Goal: Transaction & Acquisition: Subscribe to service/newsletter

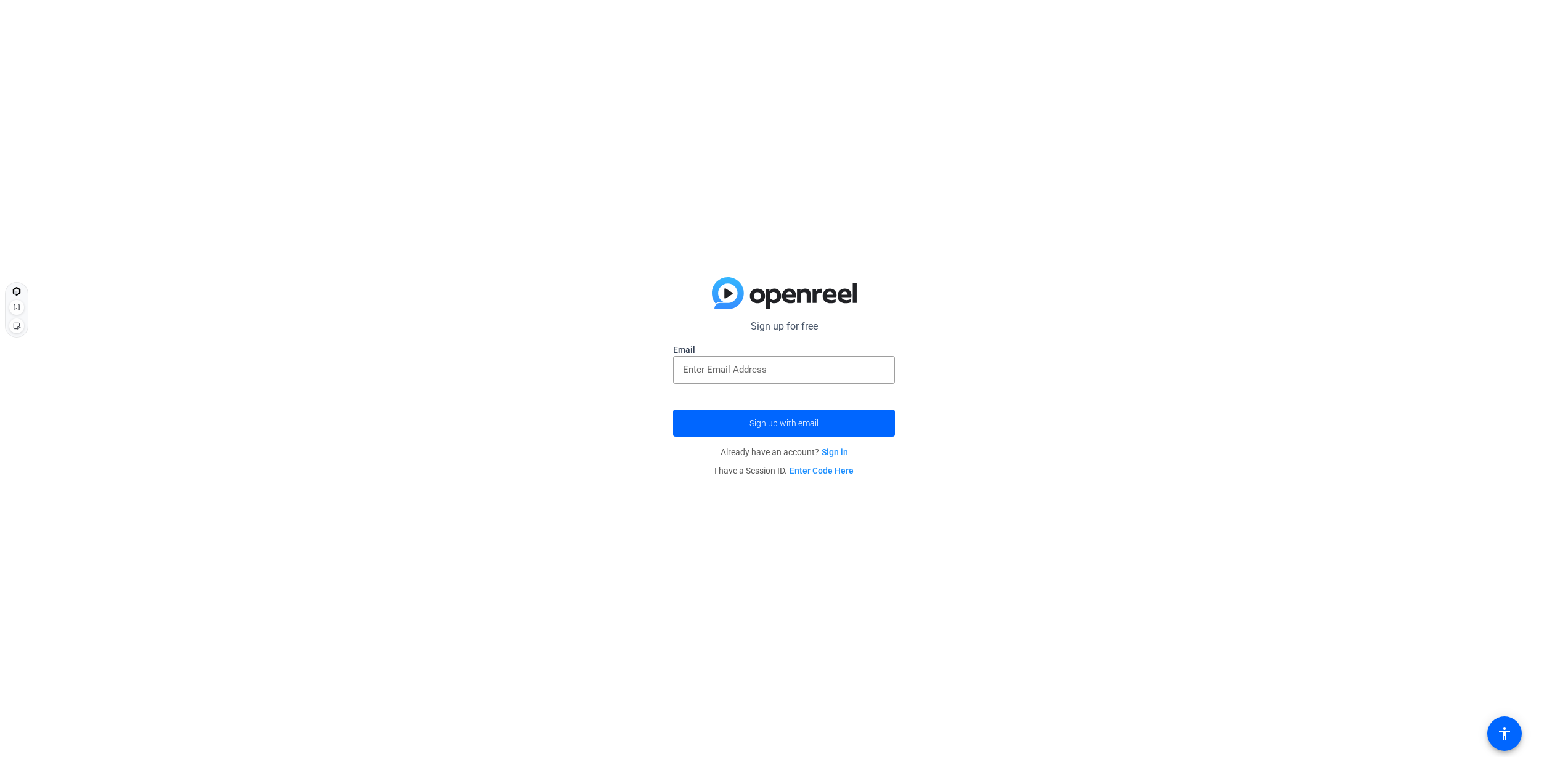
drag, startPoint x: 836, startPoint y: 453, endPoint x: 93, endPoint y: 26, distance: 857.0
click at [771, 423] on span "Sign up with email" at bounding box center [784, 423] width 69 height 0
click at [793, 423] on span "Sign up with email" at bounding box center [784, 423] width 69 height 0
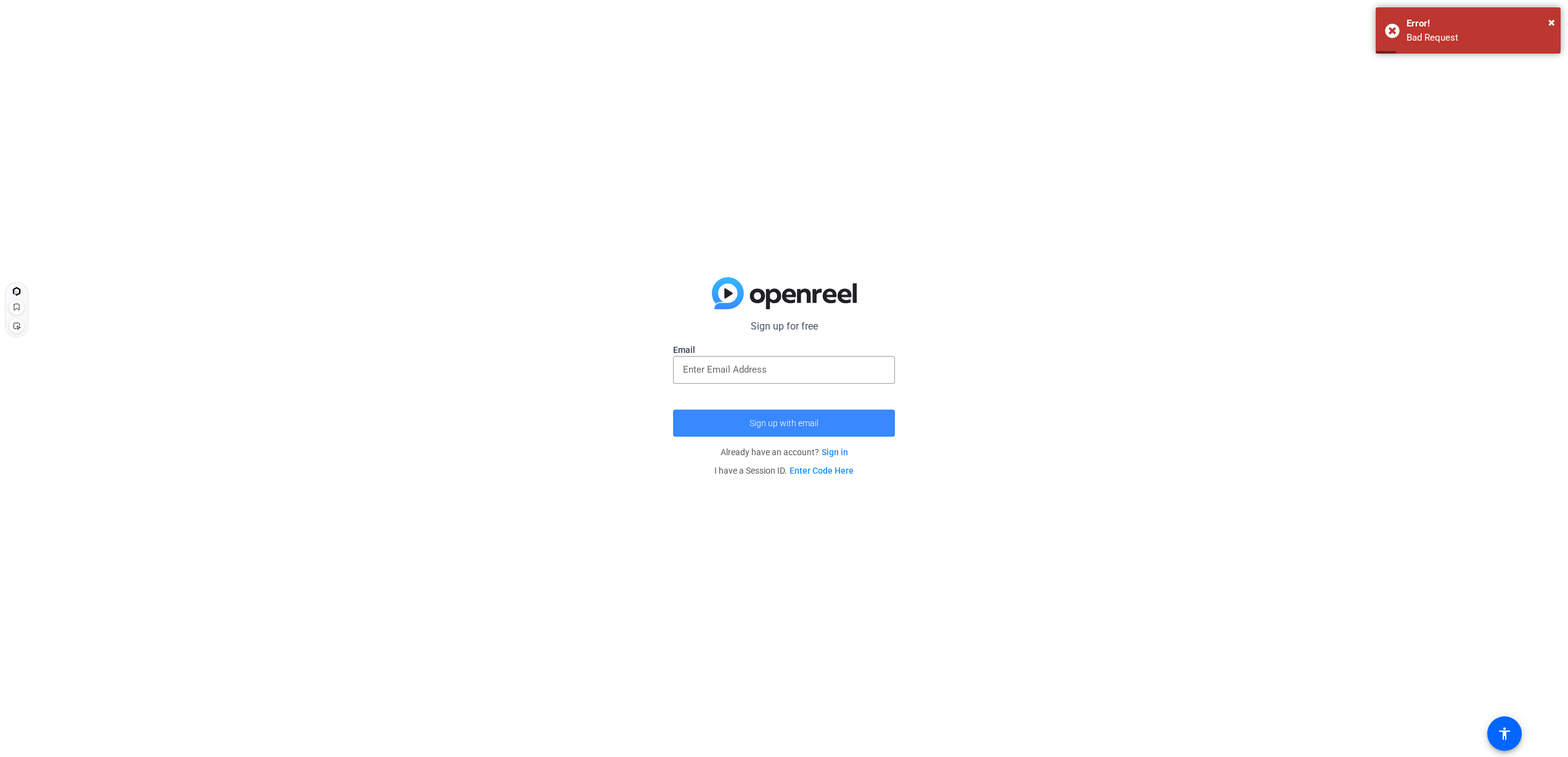
click at [793, 423] on span "Sign up with email" at bounding box center [784, 423] width 69 height 0
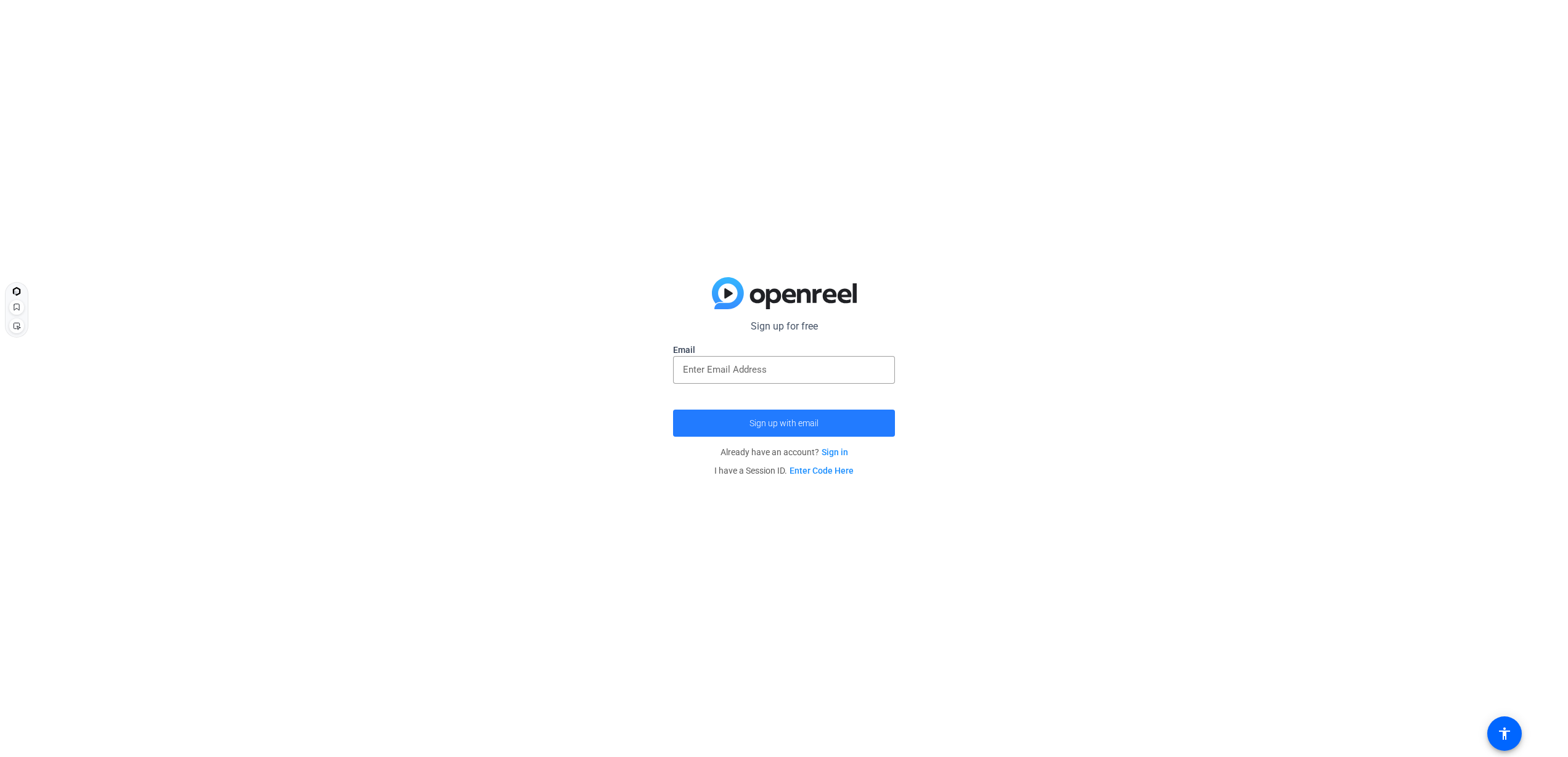
click at [797, 430] on button "Sign up with email" at bounding box center [784, 423] width 222 height 27
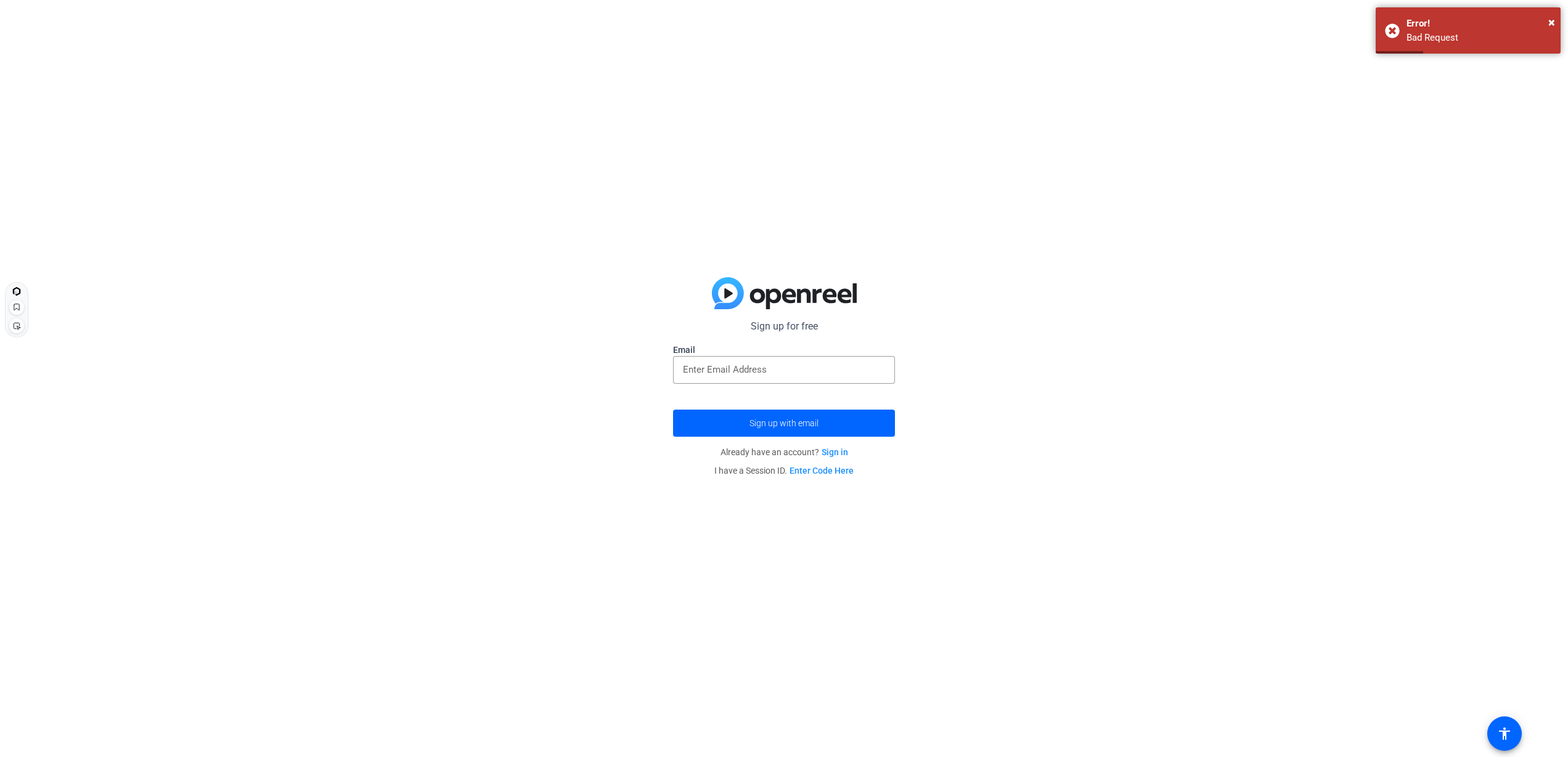
click at [836, 457] on link "Sign in" at bounding box center [835, 452] width 27 height 10
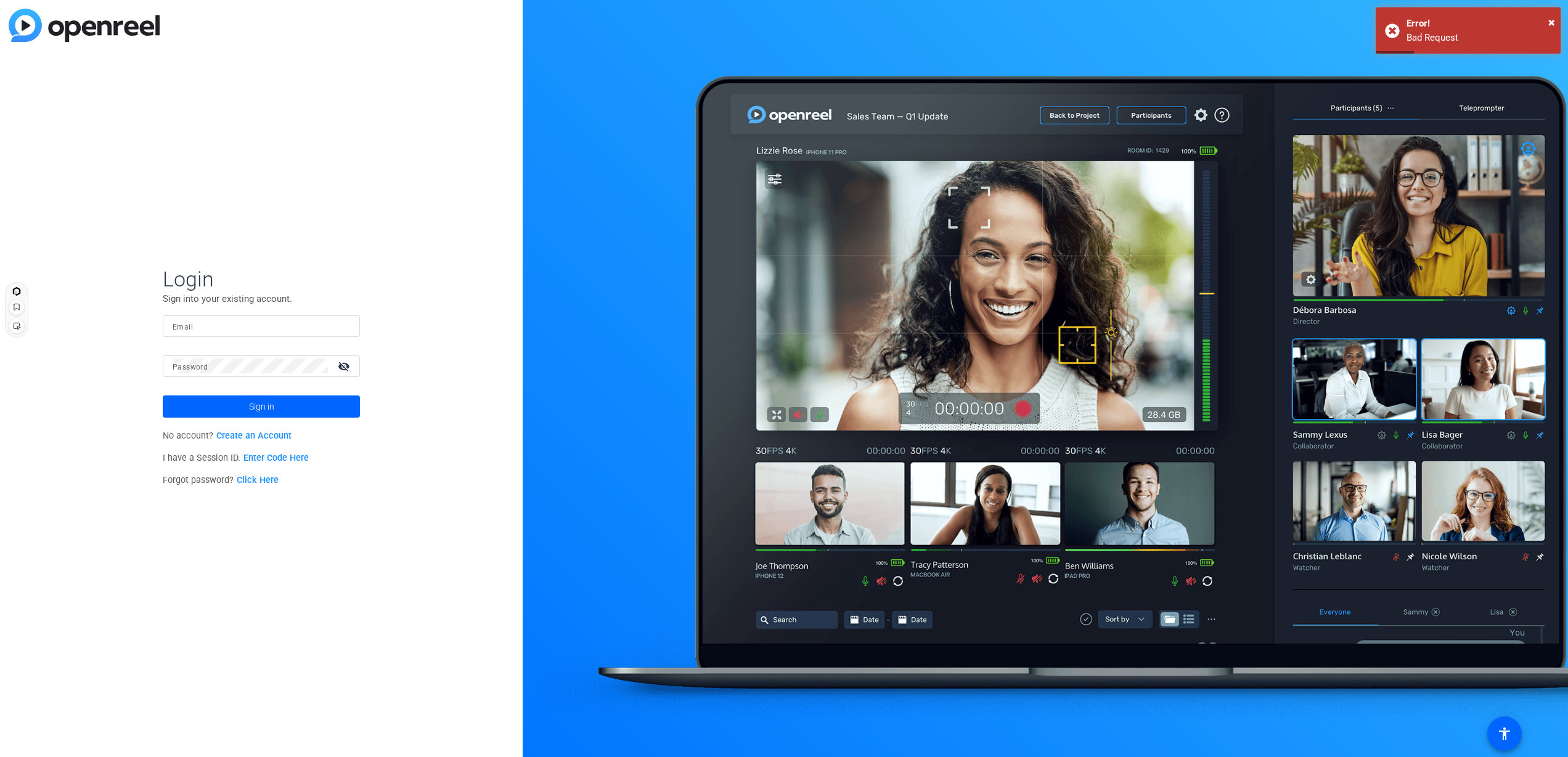
click at [836, 454] on div at bounding box center [1045, 378] width 1045 height 757
drag, startPoint x: 178, startPoint y: 321, endPoint x: 184, endPoint y: 327, distance: 8.5
click at [182, 326] on div "Email" at bounding box center [261, 326] width 178 height 22
click at [184, 327] on input "Email" at bounding box center [261, 325] width 178 height 15
type input "[EMAIL_ADDRESS][DOMAIN_NAME]"
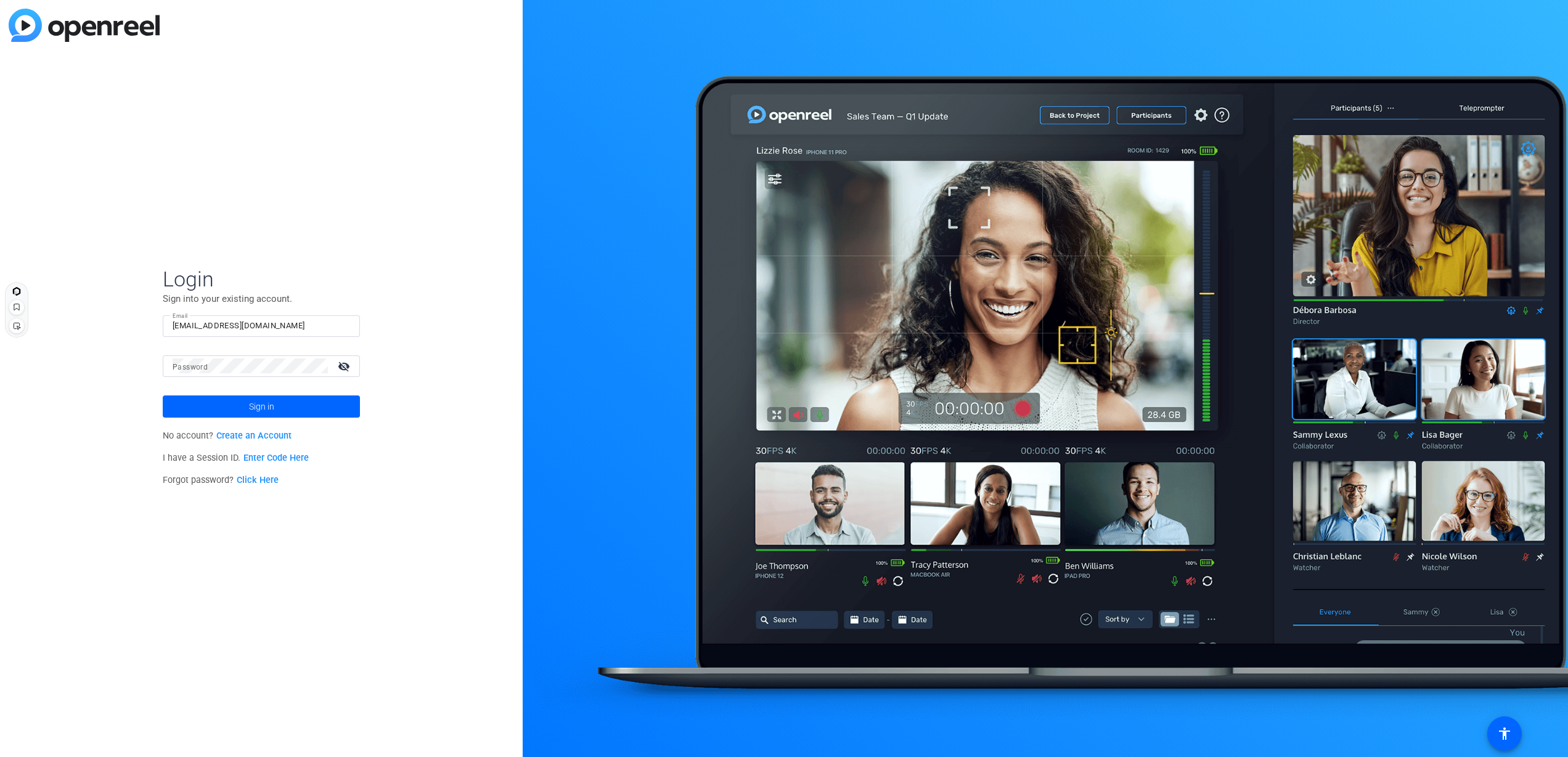
click at [204, 379] on mat-form-field "Password visibility_off" at bounding box center [261, 375] width 197 height 40
click at [194, 364] on mat-label "Password" at bounding box center [190, 367] width 35 height 9
click at [248, 436] on link "Create an Account" at bounding box center [253, 436] width 75 height 11
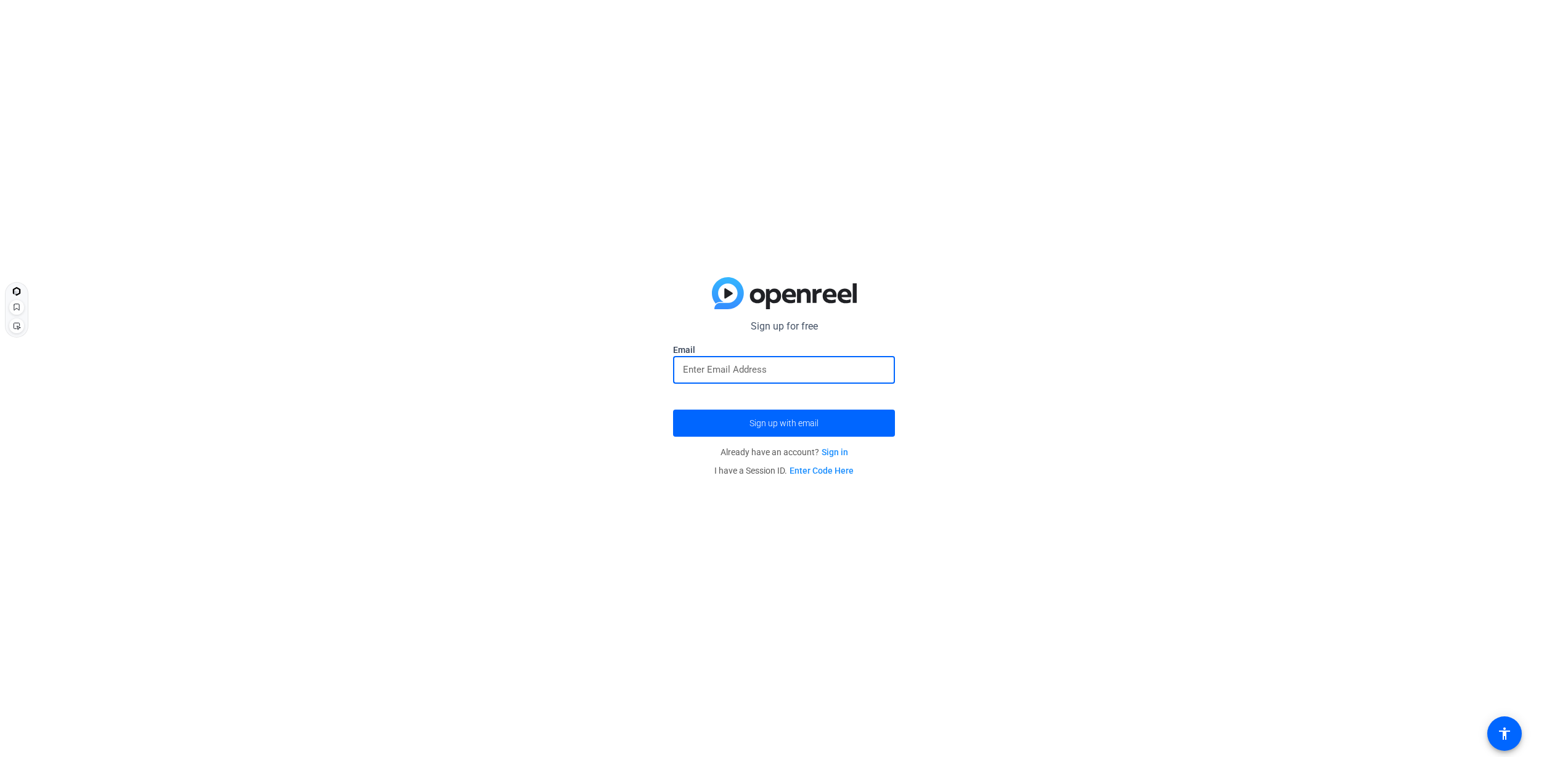
click at [683, 369] on input "email" at bounding box center [784, 369] width 202 height 15
click at [750, 417] on span "submit" at bounding box center [784, 423] width 222 height 30
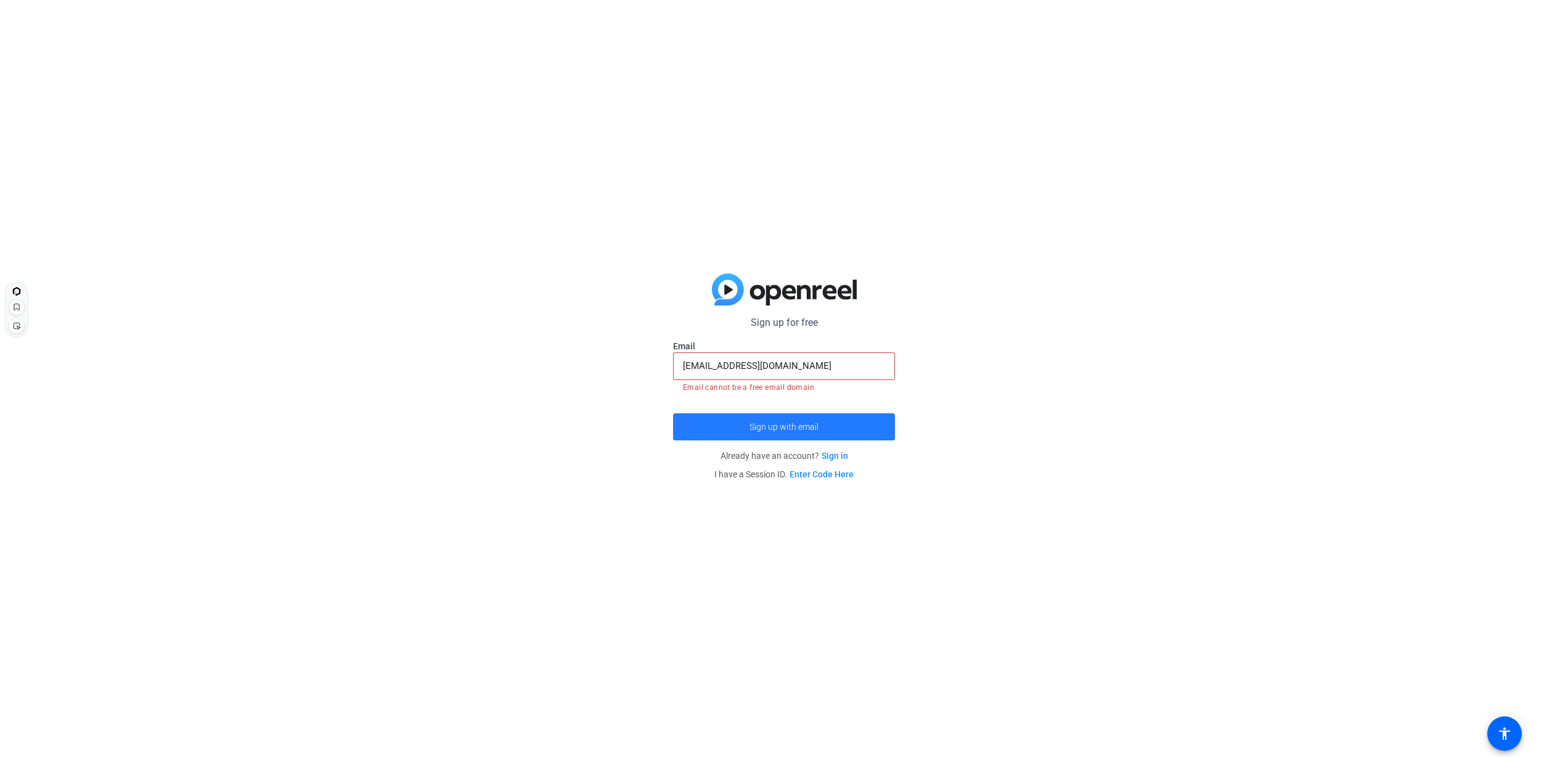
click at [748, 422] on span "submit" at bounding box center [784, 427] width 222 height 30
drag, startPoint x: 821, startPoint y: 373, endPoint x: 578, endPoint y: 349, distance: 244.2
click at [578, 349] on div "Sign up for free [EMAIL_ADDRESS][DOMAIN_NAME] Email [EMAIL_ADDRESS][DOMAIN_NAME…" at bounding box center [784, 378] width 1568 height 757
type input "[PERSON_NAME][EMAIL_ADDRESS][DOMAIN_NAME]"
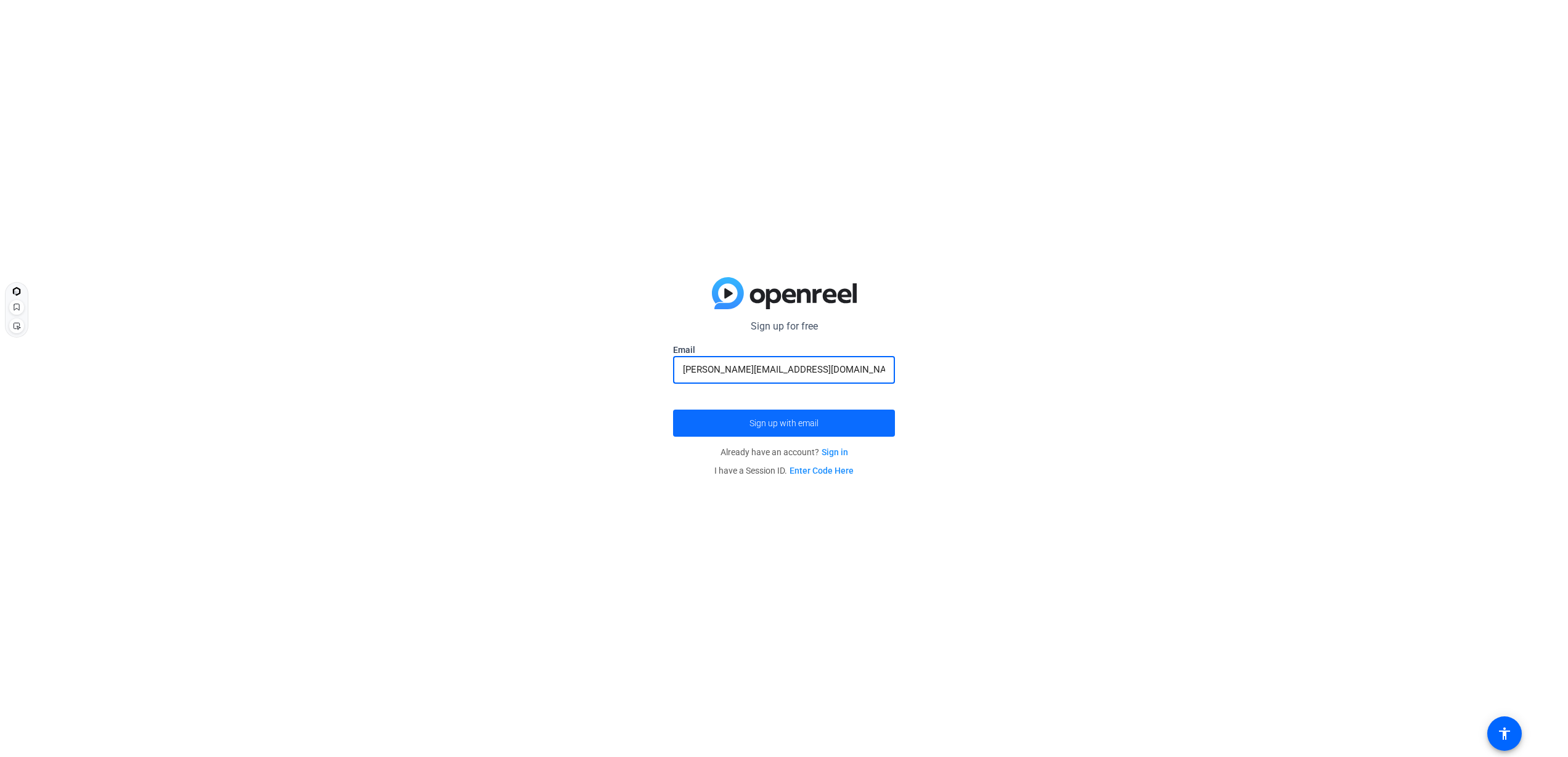
click at [736, 418] on span "submit" at bounding box center [784, 423] width 222 height 30
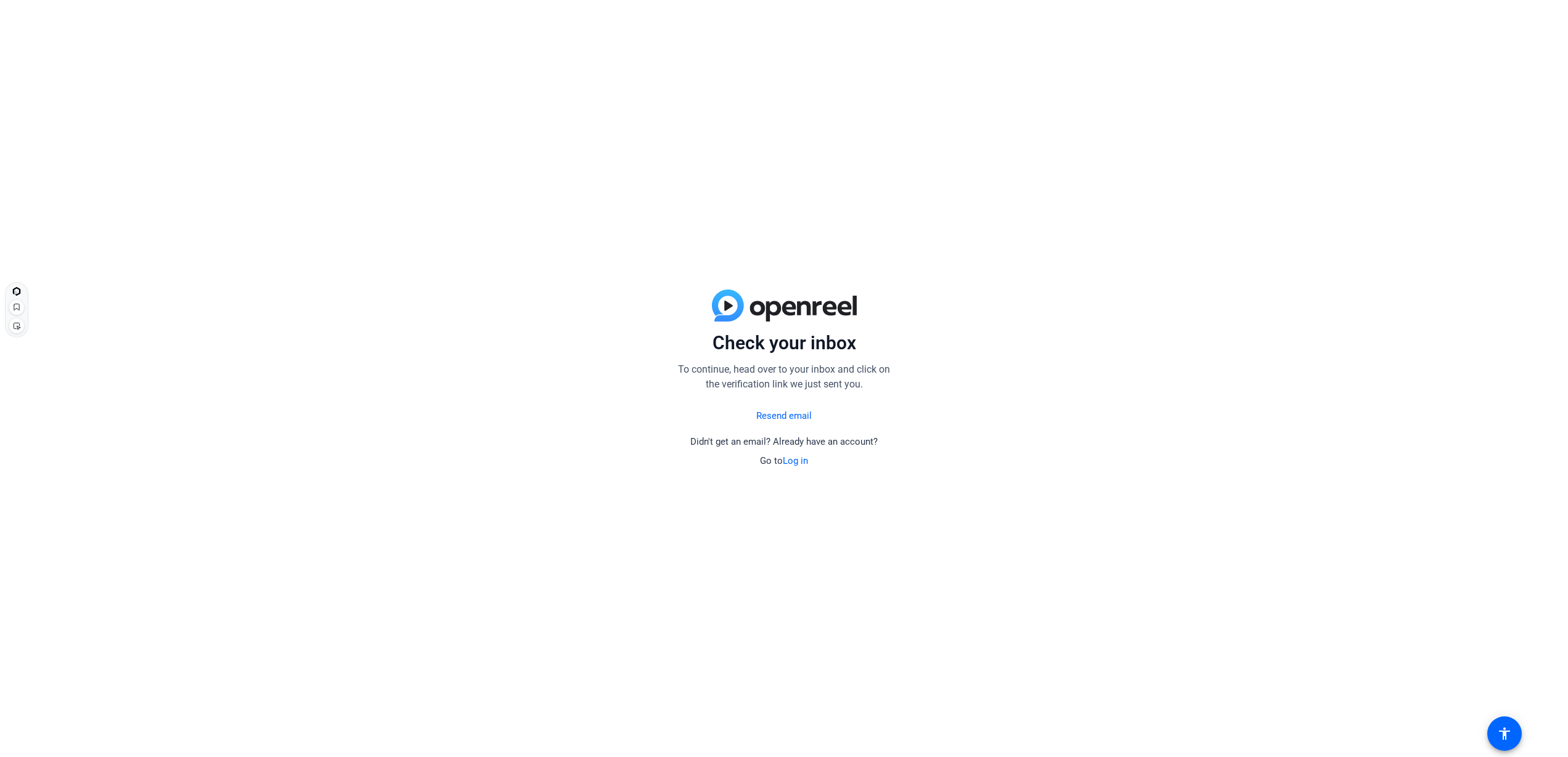
click at [800, 459] on link "Log in" at bounding box center [795, 461] width 25 height 11
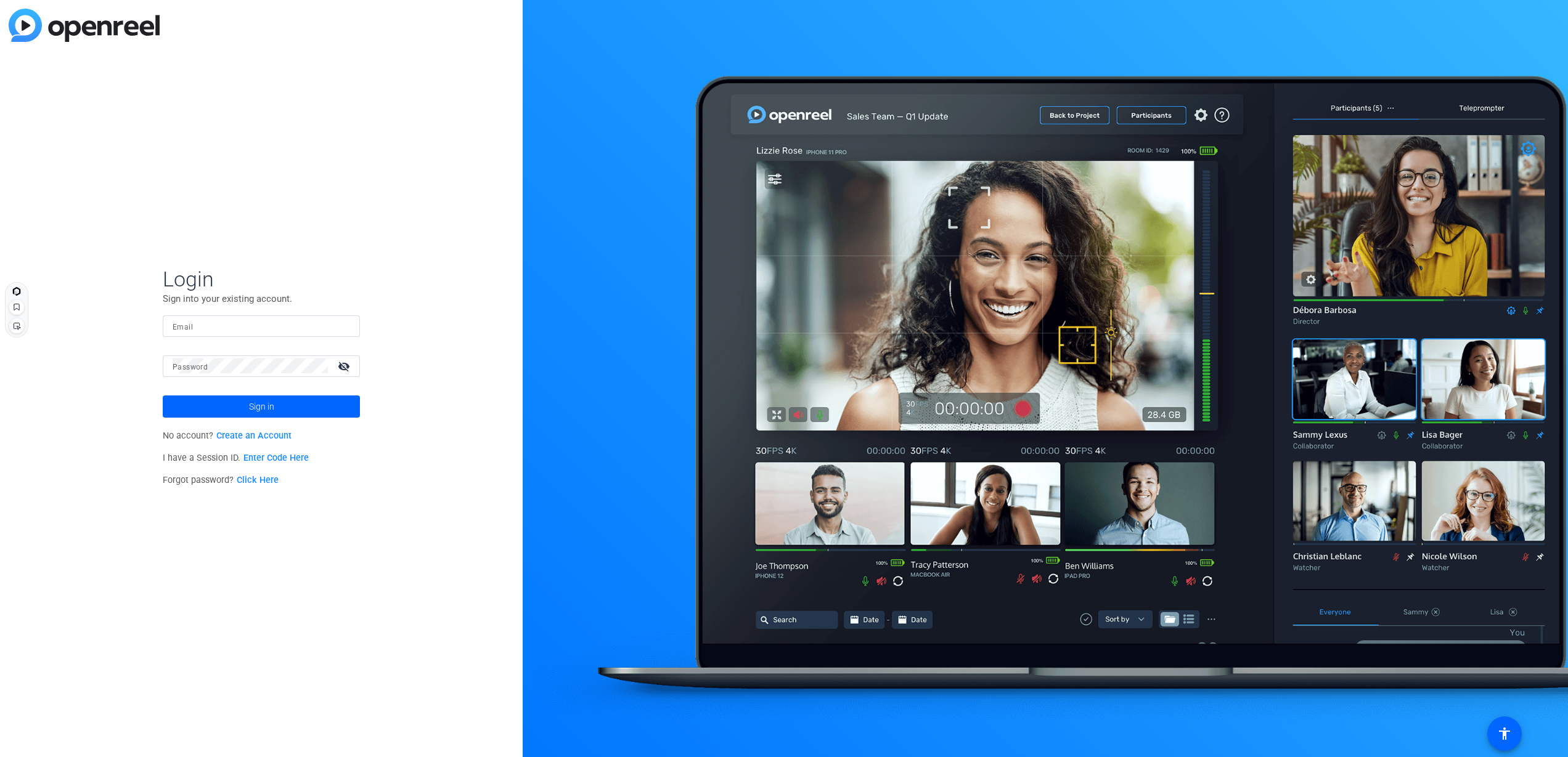
click at [216, 325] on input "Email" at bounding box center [261, 325] width 178 height 15
click at [170, 530] on div "Login Sign into your existing account. Email Password visibility_off Sign in No…" at bounding box center [261, 378] width 523 height 757
